Goal: Task Accomplishment & Management: Manage account settings

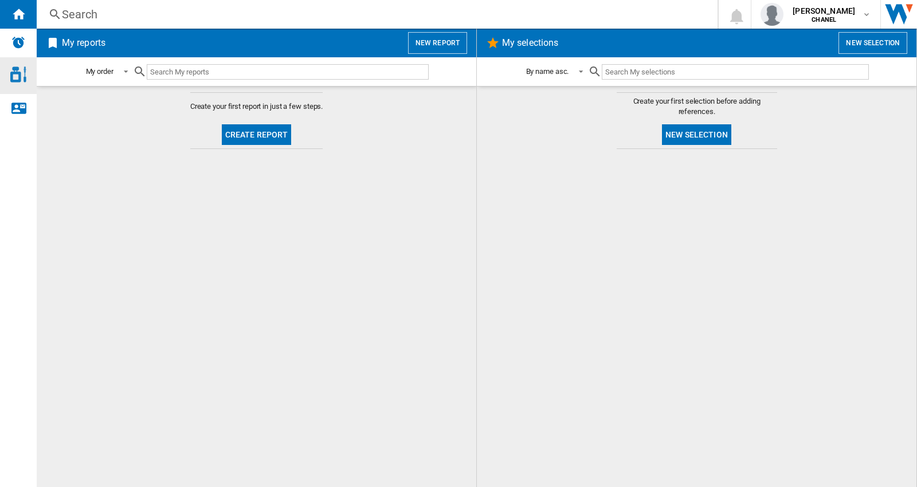
click at [15, 69] on img "Access to Chanel Cosmetic" at bounding box center [18, 74] width 16 height 16
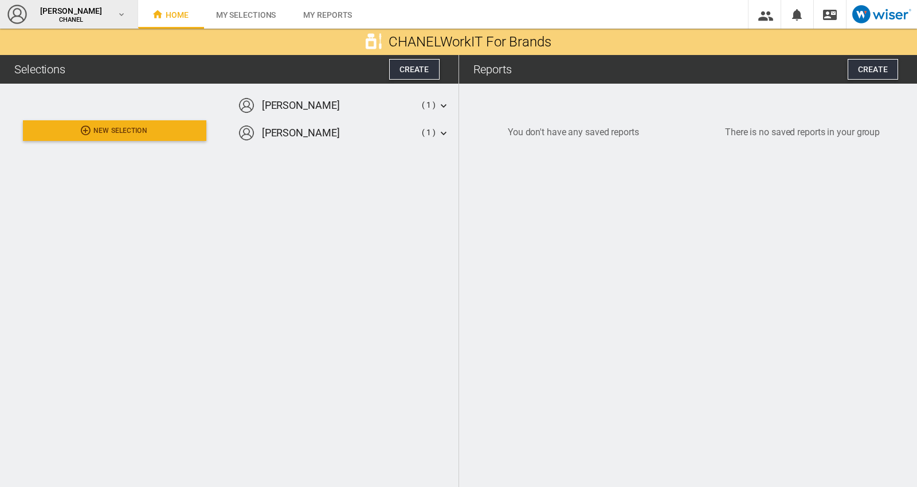
click at [81, 18] on span "CHANEL" at bounding box center [71, 20] width 69 height 7
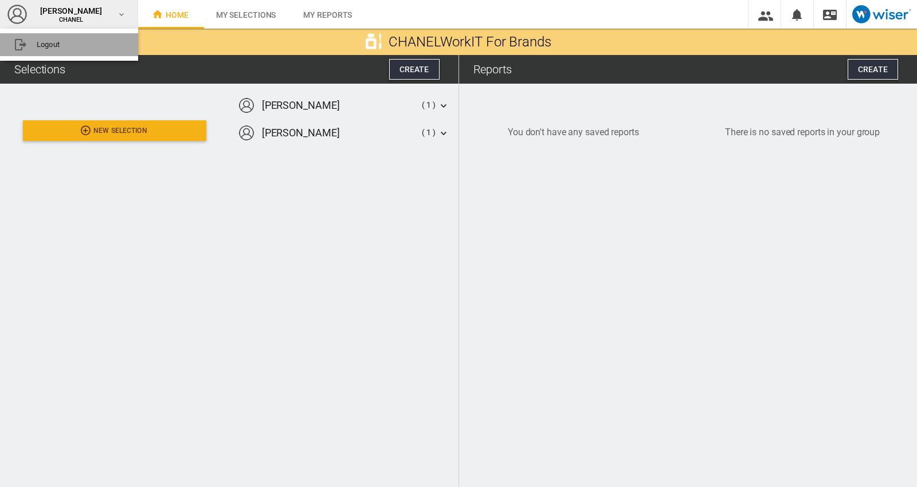
click at [89, 48] on button "Logout" at bounding box center [69, 44] width 138 height 23
